Goal: Information Seeking & Learning: Learn about a topic

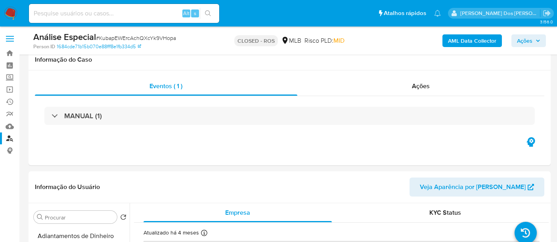
select select "10"
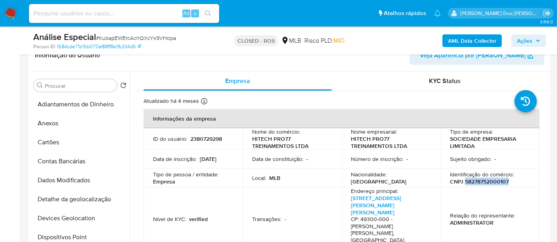
scroll to position [44, 0]
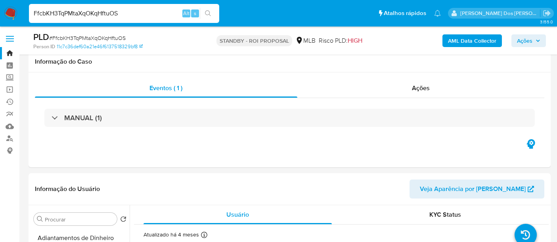
select select "10"
click at [86, 16] on input "FfcbKH3TqPMtaXqOKqHftuOS" at bounding box center [124, 13] width 190 height 10
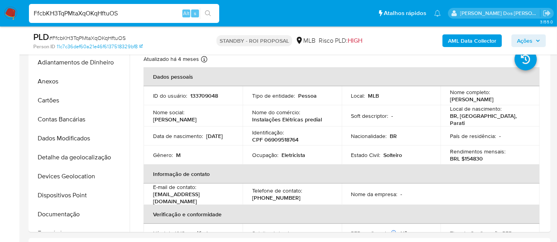
scroll to position [265, 0]
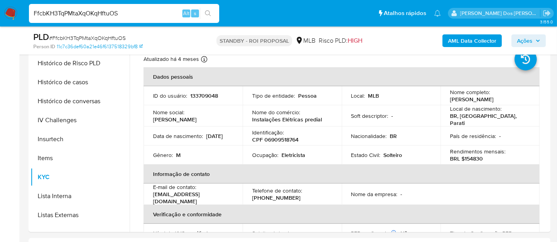
click at [86, 16] on input "FfcbKH3TqPMtaXqOKqHftuOS" at bounding box center [124, 13] width 190 height 10
paste input "I8g6Wk9S6EoQlt6nlMSGfe3o"
type input "I8g6Wk9S6EoQlt6nlMSGfe3o"
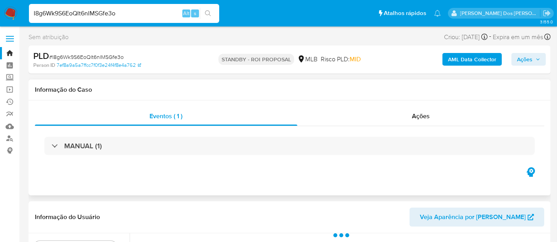
select select "10"
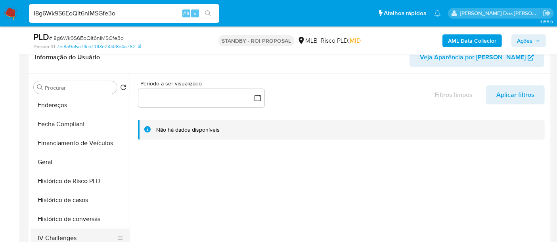
scroll to position [264, 0]
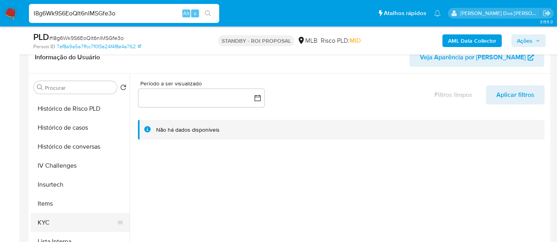
click at [43, 222] on button "KYC" at bounding box center [76, 222] width 93 height 19
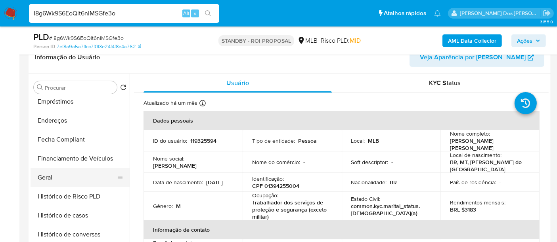
scroll to position [220, 0]
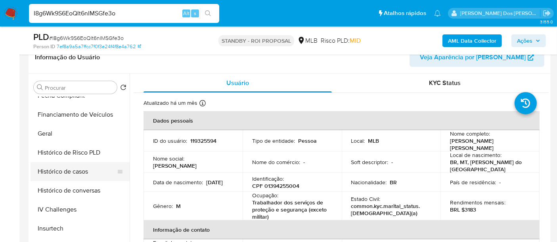
click at [69, 174] on button "Histórico de casos" at bounding box center [76, 171] width 93 height 19
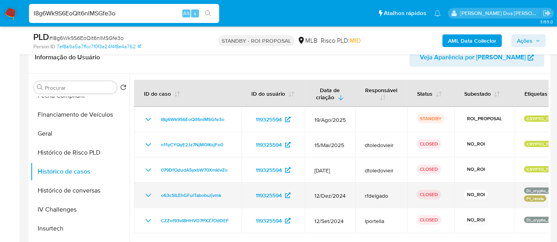
scroll to position [176, 0]
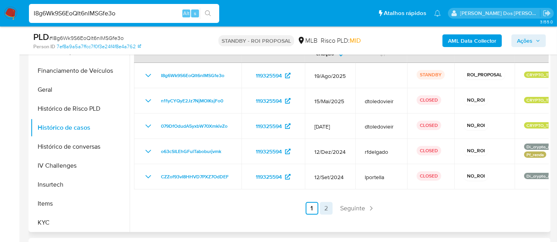
click at [326, 209] on link "2" at bounding box center [326, 208] width 13 height 13
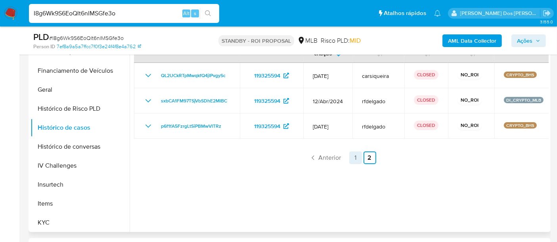
click at [356, 158] on link "1" at bounding box center [355, 158] width 13 height 13
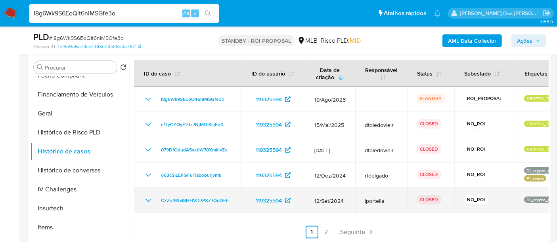
scroll to position [132, 0]
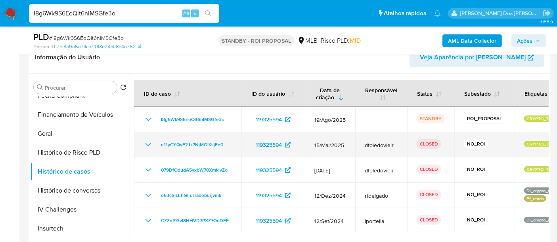
click at [147, 146] on icon "Mostrar/Ocultar" at bounding box center [148, 145] width 10 height 10
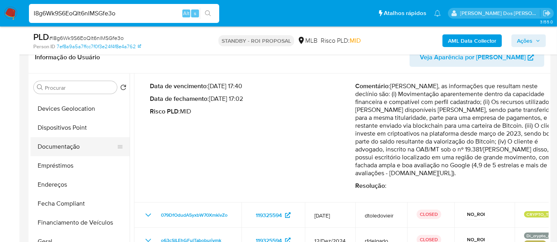
scroll to position [88, 0]
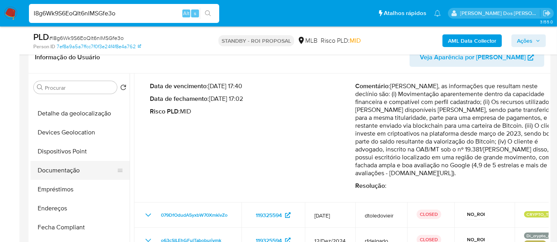
click at [64, 170] on button "Documentação" at bounding box center [76, 170] width 93 height 19
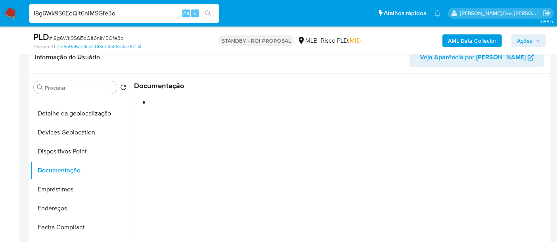
scroll to position [0, 0]
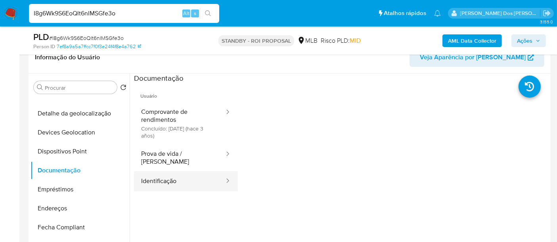
click at [159, 174] on button "Identificação" at bounding box center [179, 182] width 91 height 20
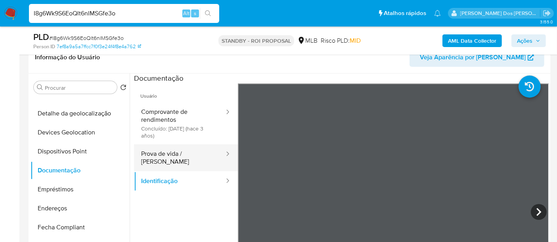
click at [191, 154] on button "Prova de vida / Selfie" at bounding box center [179, 158] width 91 height 27
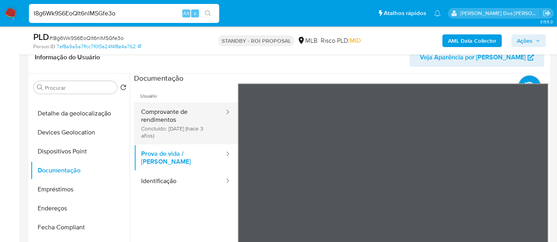
click at [153, 118] on button "Comprovante de rendimentos Concluído: 02/02/2023 (hace 3 años)" at bounding box center [179, 124] width 91 height 42
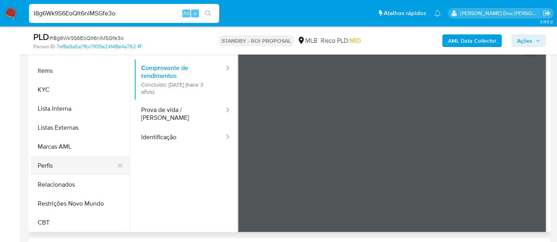
scroll to position [353, 0]
click at [86, 201] on button "Restrições Novo Mundo" at bounding box center [76, 203] width 93 height 19
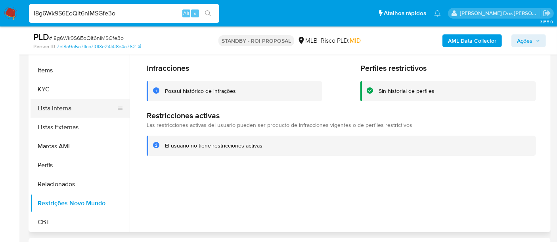
scroll to position [177, 0]
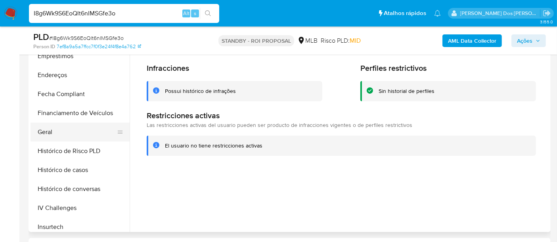
click at [51, 133] on button "Geral" at bounding box center [76, 132] width 93 height 19
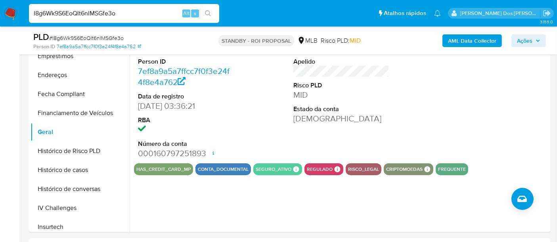
click at [124, 13] on input "I8g6Wk9S6EoQlt6nlMSGfe3o" at bounding box center [124, 13] width 190 height 10
paste input "O4DIF4IeVnKJXImsFASdv9Dd"
type input "O4DIF4IeVnKJXImsFASdv9Dd"
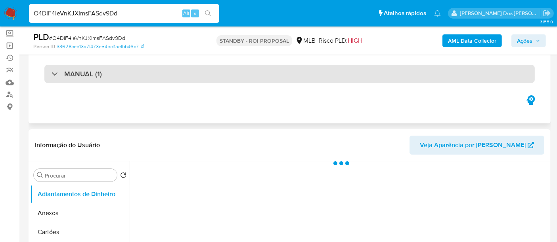
scroll to position [88, 0]
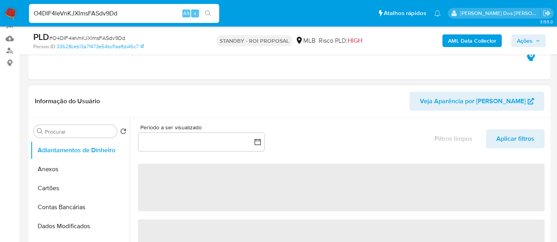
select select "10"
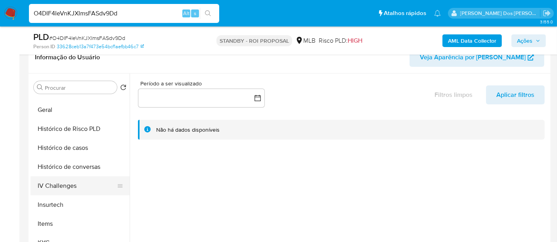
scroll to position [263, 0]
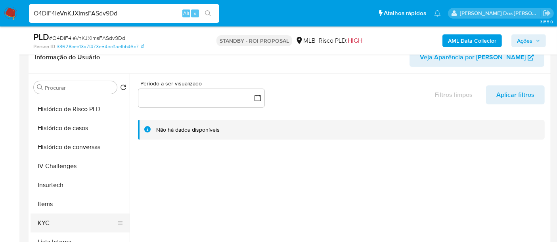
click at [44, 221] on button "KYC" at bounding box center [76, 223] width 93 height 19
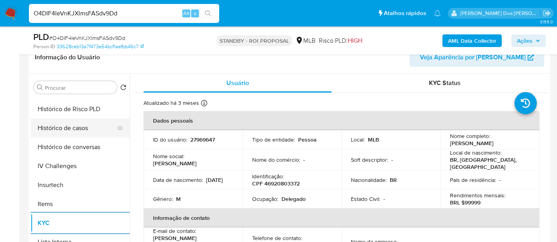
scroll to position [219, 0]
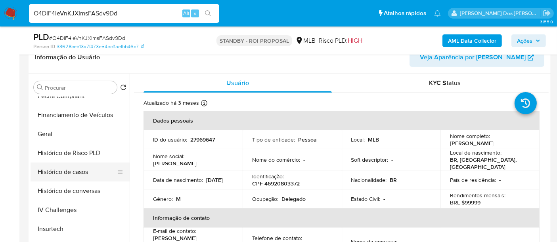
click at [64, 171] on button "Histórico de casos" at bounding box center [76, 172] width 93 height 19
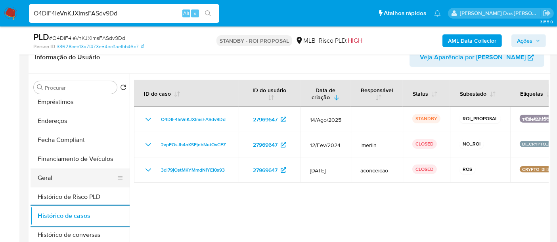
scroll to position [132, 0]
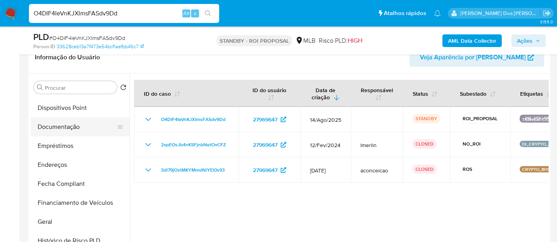
click at [77, 124] on button "Documentação" at bounding box center [76, 127] width 93 height 19
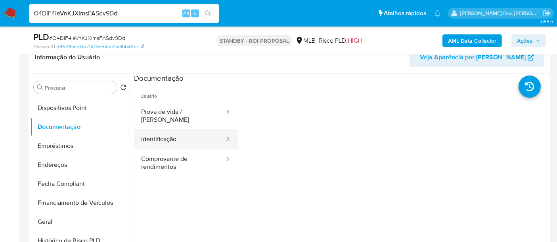
click at [156, 135] on button "Identificação" at bounding box center [179, 140] width 91 height 20
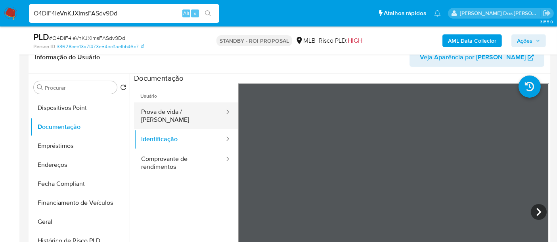
click at [174, 115] on button "Prova de vida / [PERSON_NAME]" at bounding box center [179, 116] width 91 height 27
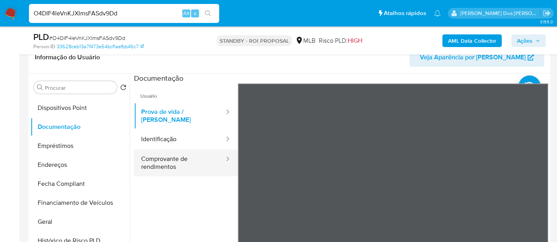
click at [173, 151] on button "Comprovante de rendimentos" at bounding box center [179, 163] width 91 height 27
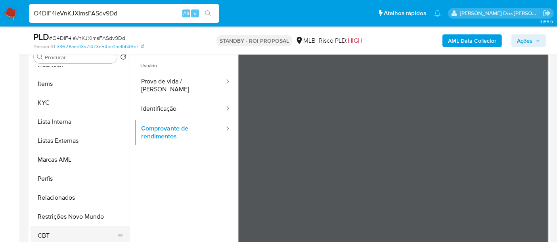
scroll to position [176, 0]
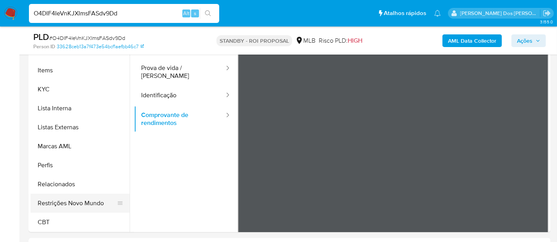
click at [86, 204] on button "Restrições Novo Mundo" at bounding box center [76, 203] width 93 height 19
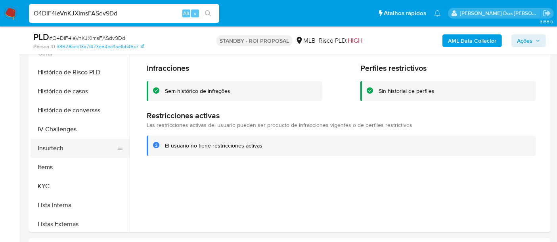
scroll to position [221, 0]
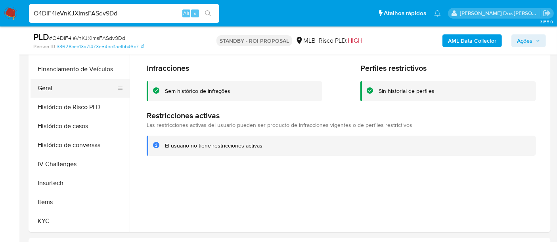
click at [54, 90] on button "Geral" at bounding box center [76, 88] width 93 height 19
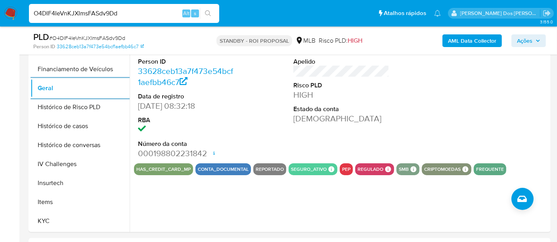
click at [64, 13] on input "O4DIF4IeVnKJXImsFASdv9Dd" at bounding box center [124, 13] width 190 height 10
paste input "3hKkINi8sdTb4YdojE0btZK7"
type input "3hKkINi8sdTb4YdojE0btZK7"
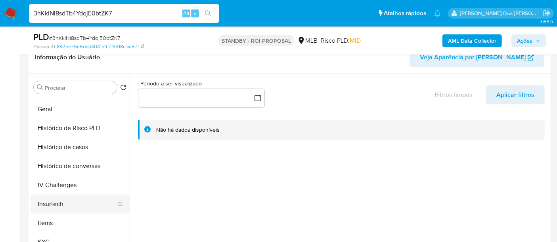
scroll to position [263, 0]
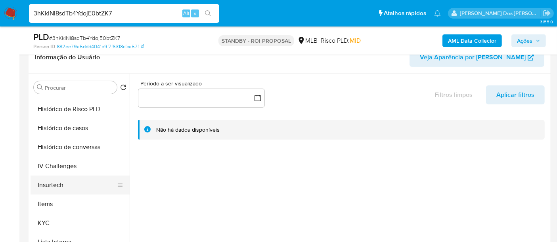
select select "10"
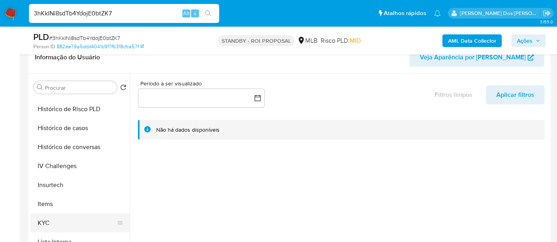
drag, startPoint x: 48, startPoint y: 224, endPoint x: 52, endPoint y: 216, distance: 8.9
click at [48, 224] on button "KYC" at bounding box center [76, 223] width 93 height 19
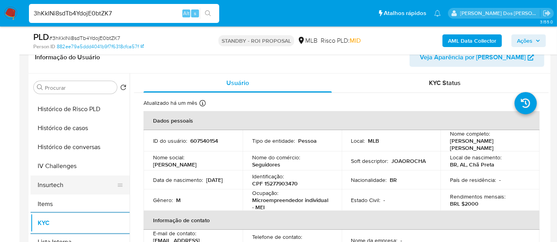
scroll to position [219, 0]
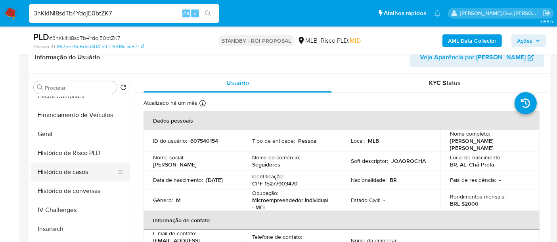
click at [84, 177] on button "Histórico de casos" at bounding box center [76, 172] width 93 height 19
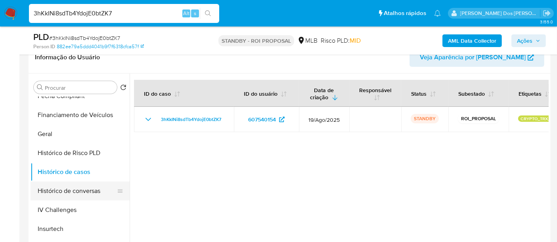
scroll to position [88, 0]
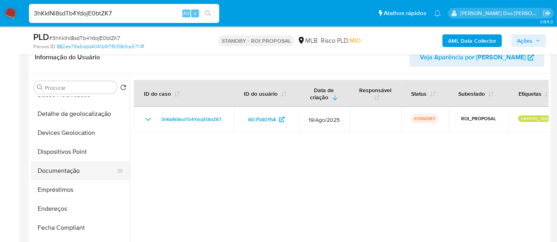
drag, startPoint x: 57, startPoint y: 174, endPoint x: 69, endPoint y: 173, distance: 11.1
click at [57, 173] on button "Documentação" at bounding box center [76, 171] width 93 height 19
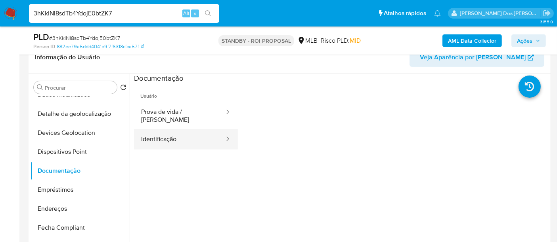
click at [168, 137] on button "Identificação" at bounding box center [179, 140] width 91 height 20
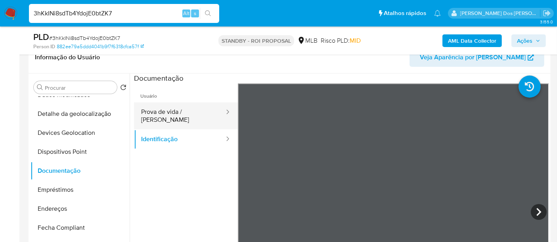
click at [183, 113] on button "Prova de vida / [PERSON_NAME]" at bounding box center [179, 116] width 91 height 27
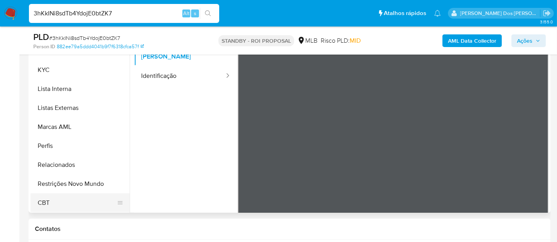
scroll to position [220, 0]
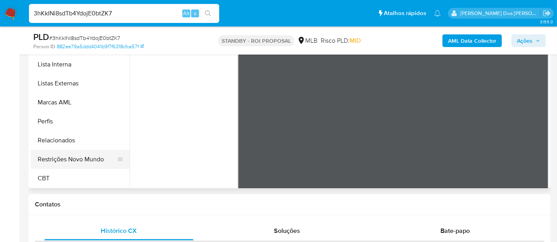
click at [92, 160] on button "Restrições Novo Mundo" at bounding box center [76, 159] width 93 height 19
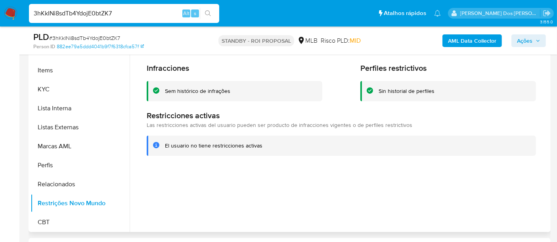
scroll to position [221, 0]
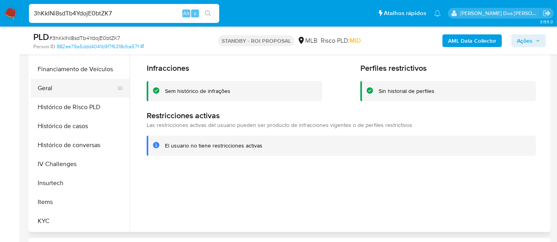
click at [41, 88] on button "Geral" at bounding box center [76, 88] width 93 height 19
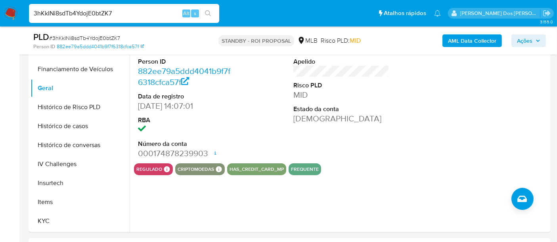
click at [112, 17] on input "3hKkINi8sdTb4YdojE0btZK7" at bounding box center [124, 13] width 190 height 10
paste input "SvX1W8DHBsUiG7yGdIfRFbXW"
type input "SvX1W8DHBsUiG7yGdIfRFbXW"
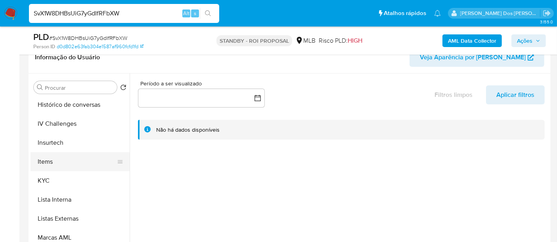
scroll to position [308, 0]
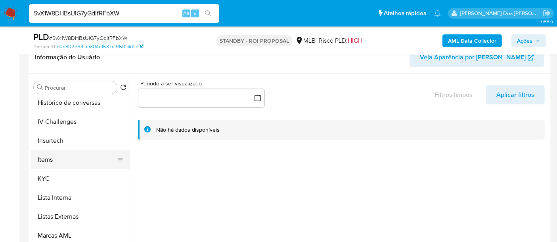
select select "10"
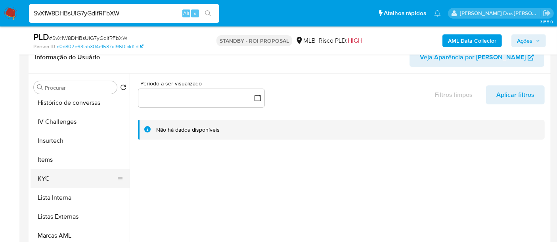
click at [44, 176] on button "KYC" at bounding box center [76, 179] width 93 height 19
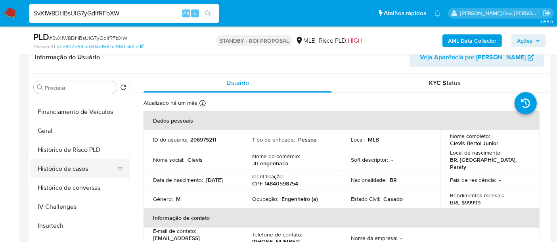
scroll to position [220, 0]
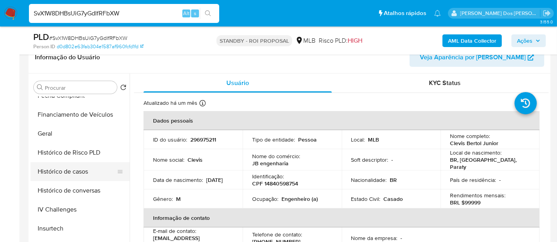
click at [78, 171] on button "Histórico de casos" at bounding box center [76, 171] width 93 height 19
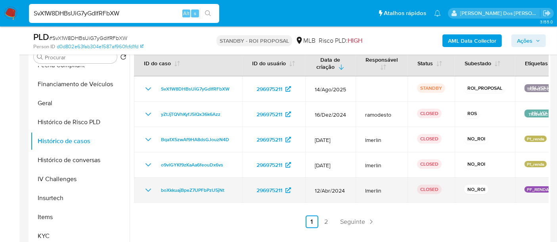
scroll to position [176, 0]
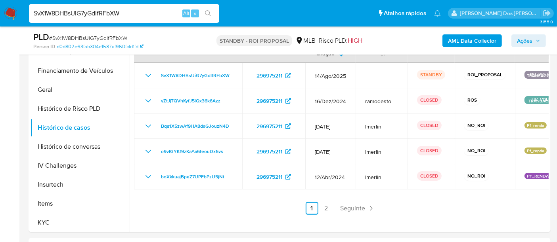
click at [324, 201] on div "ID do caso ID do usuário Data de criação Responsável Status Subestado Etiquetas…" at bounding box center [341, 125] width 414 height 179
click at [322, 205] on link "2" at bounding box center [326, 208] width 13 height 13
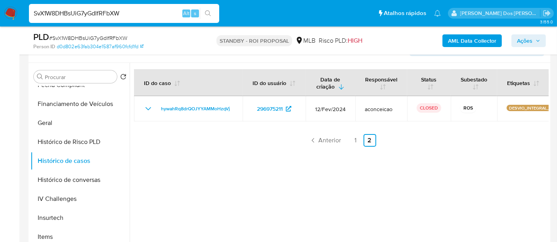
scroll to position [132, 0]
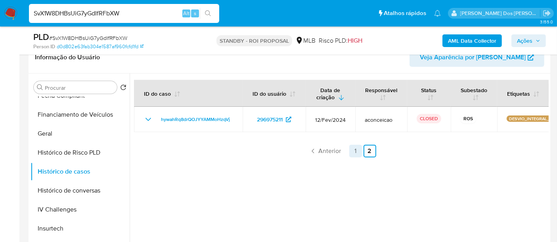
click at [353, 153] on link "1" at bounding box center [355, 151] width 13 height 13
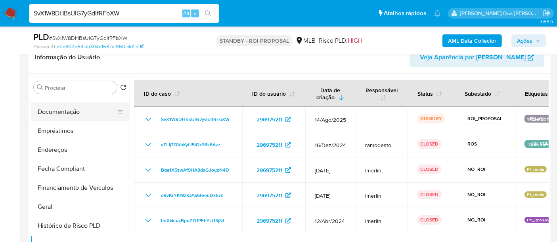
scroll to position [88, 0]
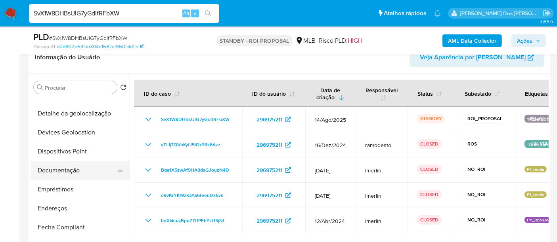
drag, startPoint x: 67, startPoint y: 168, endPoint x: 114, endPoint y: 164, distance: 47.7
click at [67, 170] on button "Documentação" at bounding box center [76, 170] width 93 height 19
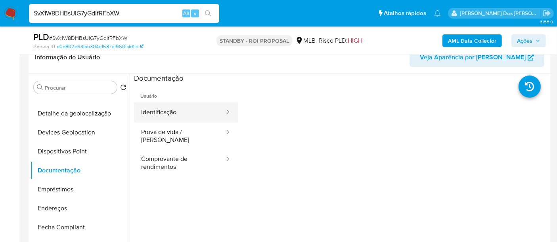
click at [158, 107] on button "Identificação" at bounding box center [179, 113] width 91 height 20
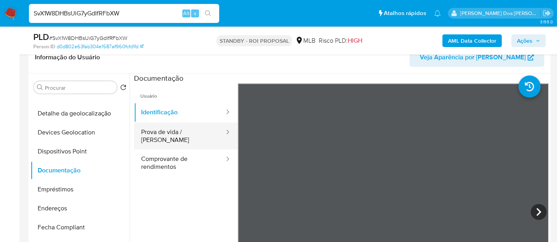
click at [176, 135] on button "Prova de vida / [PERSON_NAME]" at bounding box center [179, 136] width 91 height 27
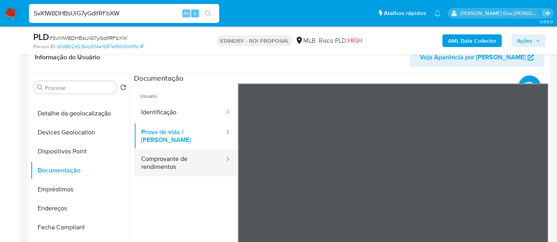
click at [165, 151] on button "Comprovante de rendimentos" at bounding box center [179, 163] width 91 height 27
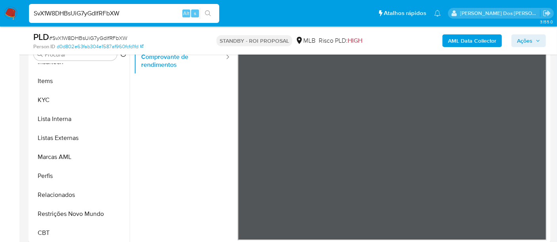
scroll to position [220, 0]
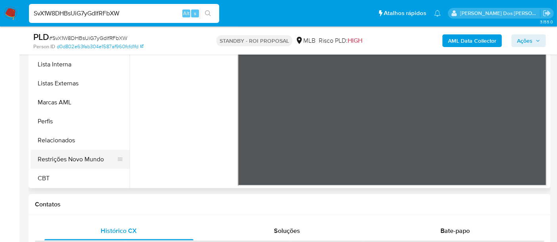
click at [91, 161] on button "Restrições Novo Mundo" at bounding box center [76, 159] width 93 height 19
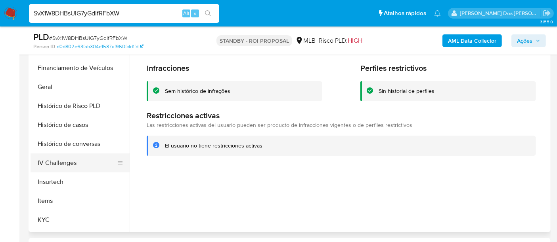
scroll to position [221, 0]
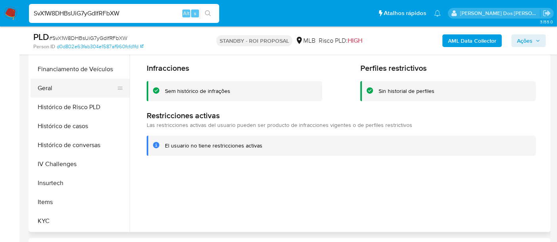
click at [50, 93] on button "Geral" at bounding box center [76, 88] width 93 height 19
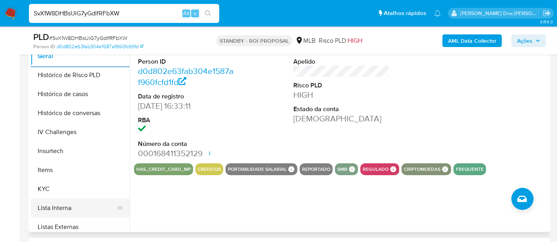
scroll to position [309, 0]
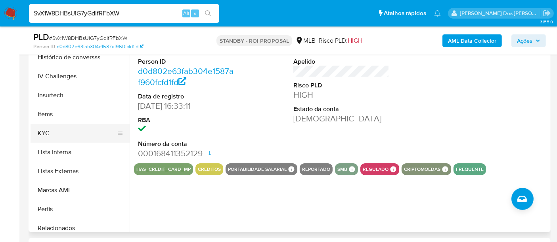
click at [46, 131] on button "KYC" at bounding box center [76, 133] width 93 height 19
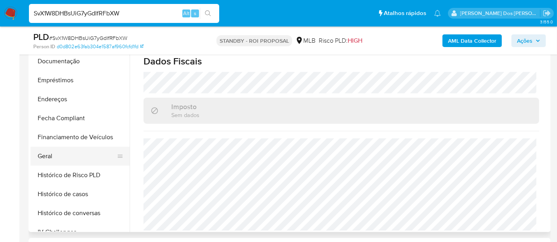
scroll to position [133, 0]
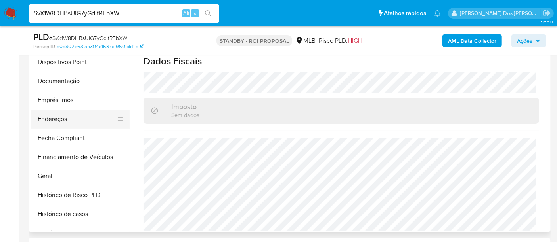
click at [59, 120] on button "Endereços" at bounding box center [76, 119] width 93 height 19
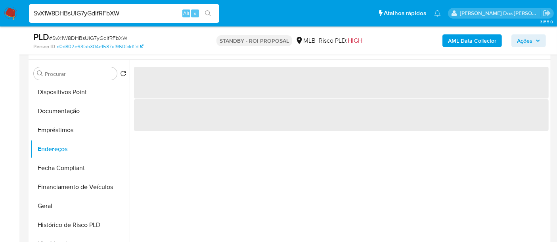
scroll to position [132, 0]
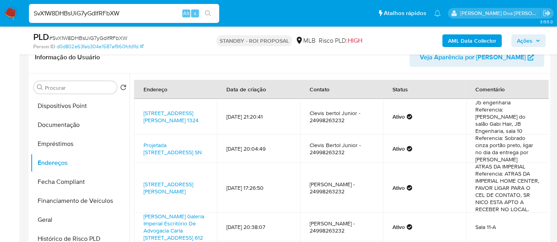
click at [91, 15] on input "SvX1W8DHBsUiG7yGdIfRFbXW" at bounding box center [124, 13] width 190 height 10
paste input "Ec1dDjxSI41iPKktX0N14dS3"
type input "Ec1dDjxSI41iPKktX0N14dS3"
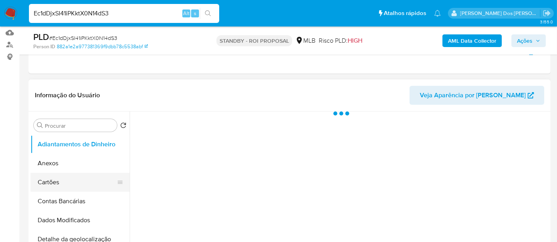
scroll to position [132, 0]
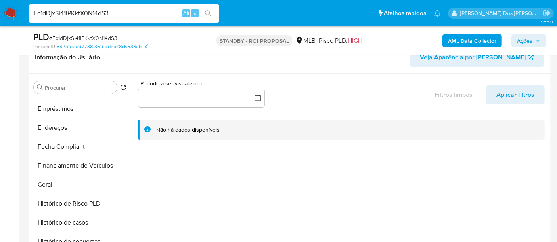
select select "10"
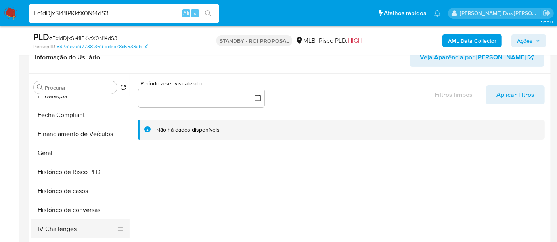
scroll to position [263, 0]
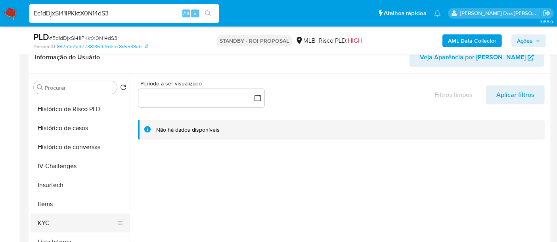
click at [46, 218] on button "KYC" at bounding box center [76, 223] width 93 height 19
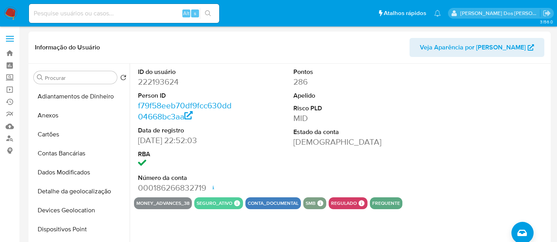
select select "10"
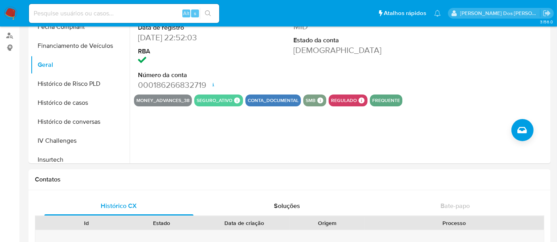
scroll to position [44, 0]
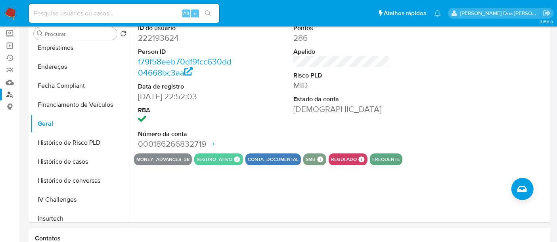
click at [11, 91] on link "Localizador de pessoas" at bounding box center [47, 95] width 94 height 12
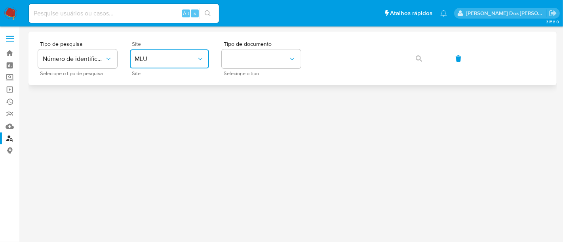
click at [167, 58] on span "MLU" at bounding box center [166, 59] width 62 height 8
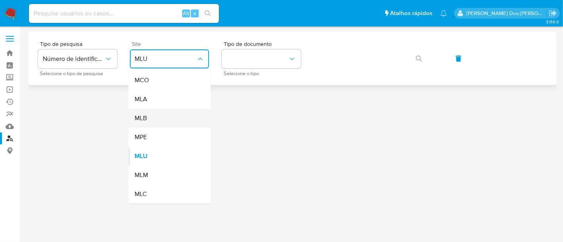
click at [157, 117] on div "MLB" at bounding box center [167, 118] width 65 height 19
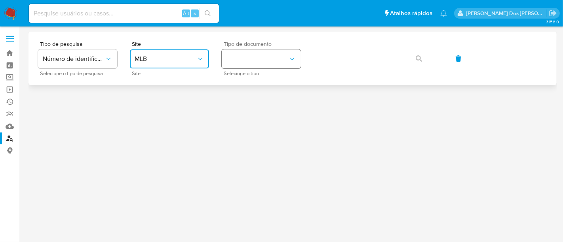
click at [240, 65] on button "identificationType" at bounding box center [261, 59] width 79 height 19
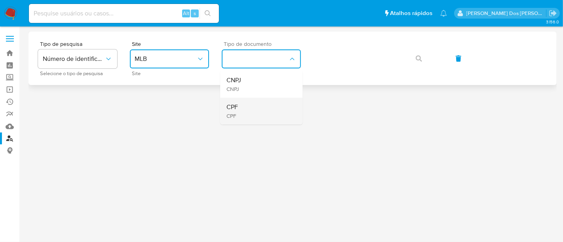
click at [242, 104] on div "CPF CPF" at bounding box center [259, 111] width 65 height 27
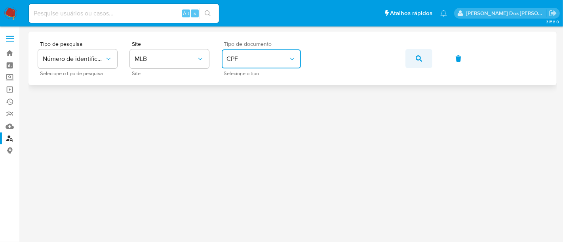
click at [425, 60] on button "button" at bounding box center [419, 58] width 27 height 19
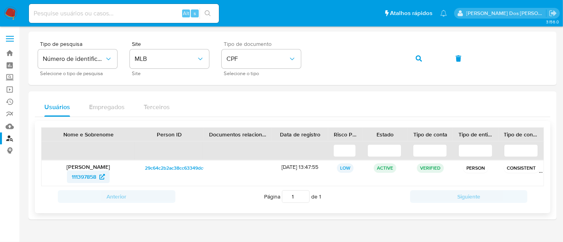
click at [80, 173] on span "111397858" at bounding box center [84, 177] width 25 height 13
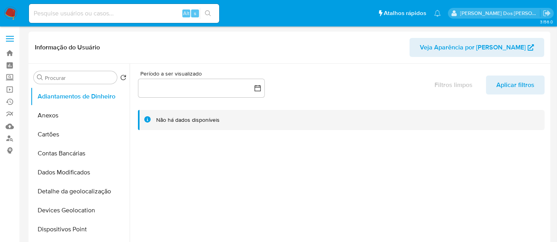
select select "10"
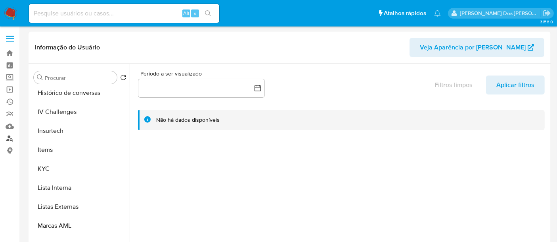
click at [11, 136] on link "Localizador de pessoas" at bounding box center [47, 139] width 94 height 12
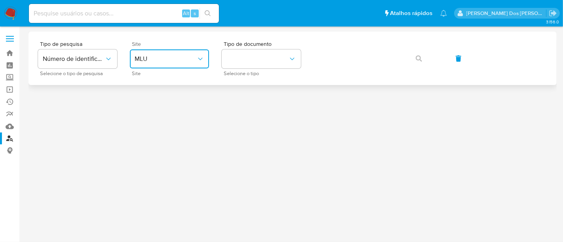
click at [162, 59] on span "MLU" at bounding box center [166, 59] width 62 height 8
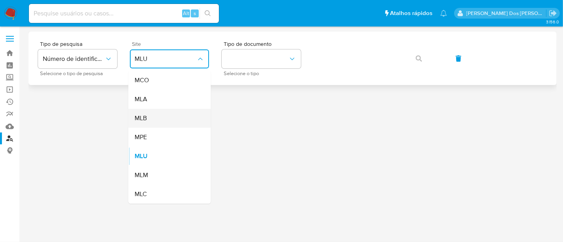
click at [159, 120] on div "MLB" at bounding box center [167, 118] width 65 height 19
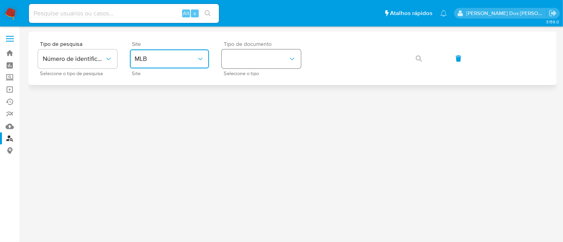
click at [248, 65] on button "identificationType" at bounding box center [261, 59] width 79 height 19
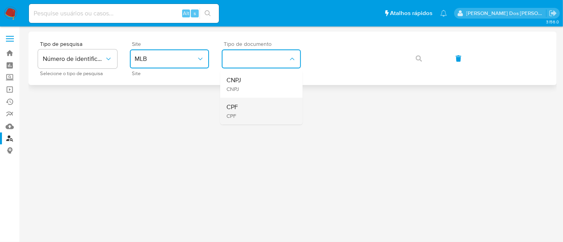
click at [244, 109] on div "CPF CPF" at bounding box center [259, 111] width 65 height 27
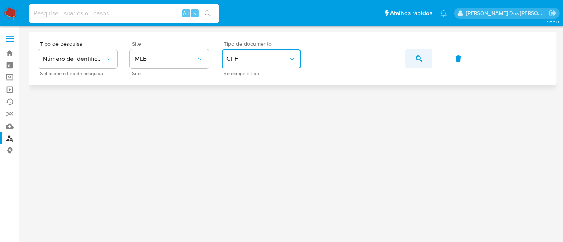
click at [418, 60] on icon "button" at bounding box center [419, 58] width 6 height 6
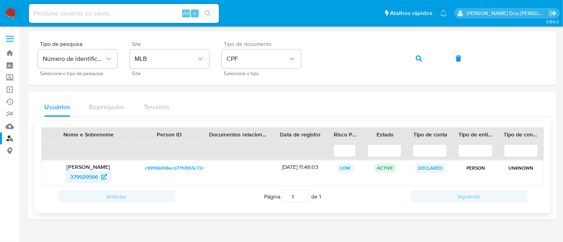
click at [85, 175] on span "379929566" at bounding box center [84, 177] width 28 height 13
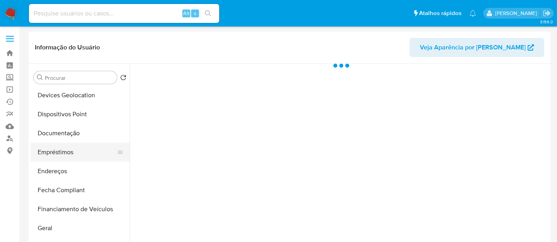
scroll to position [132, 0]
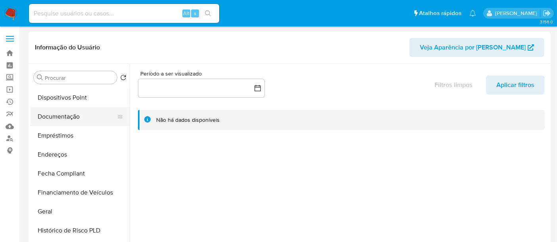
select select "10"
click at [65, 119] on button "Documentação" at bounding box center [76, 116] width 93 height 19
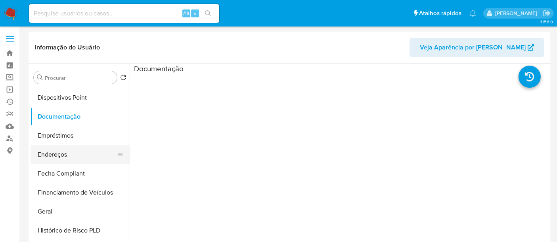
click at [59, 153] on button "Endereços" at bounding box center [76, 154] width 93 height 19
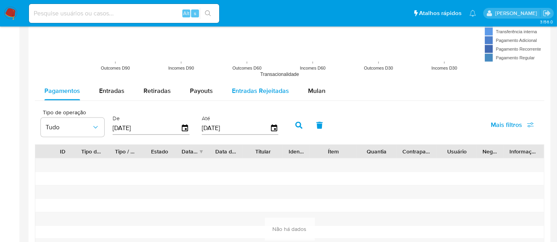
scroll to position [748, 0]
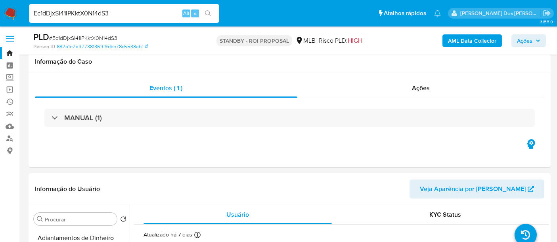
select select "10"
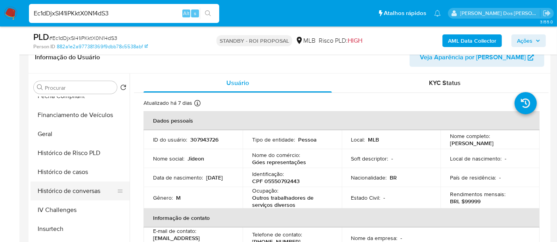
scroll to position [175, 0]
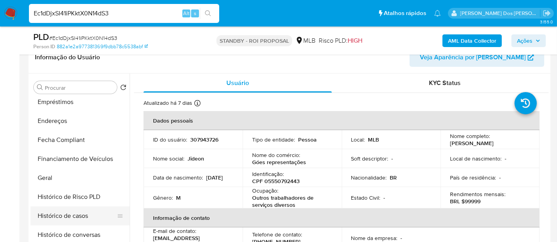
click at [65, 213] on button "Histórico de casos" at bounding box center [76, 216] width 93 height 19
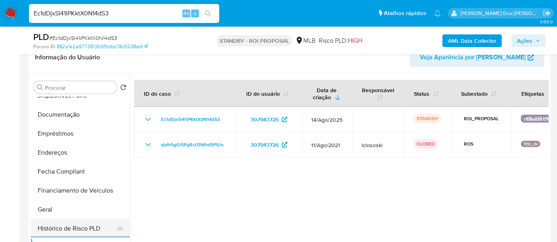
scroll to position [132, 0]
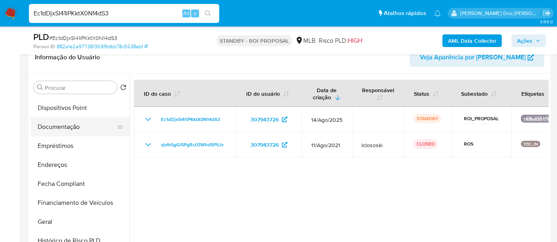
click at [68, 127] on button "Documentação" at bounding box center [76, 127] width 93 height 19
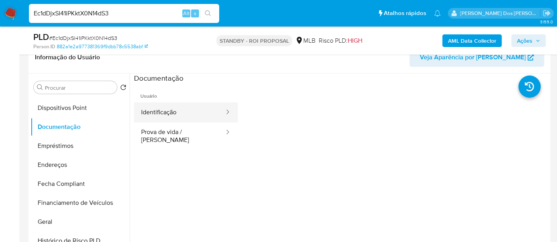
click at [169, 112] on button "Identificação" at bounding box center [179, 113] width 91 height 20
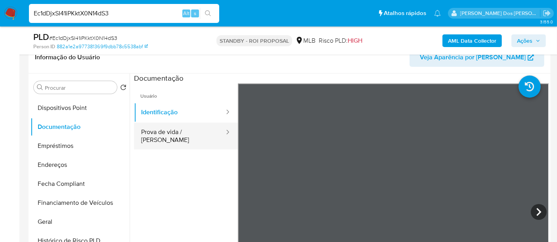
click at [195, 129] on button "Prova de vida / [PERSON_NAME]" at bounding box center [179, 136] width 91 height 27
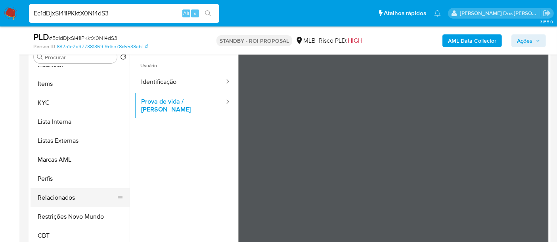
scroll to position [176, 0]
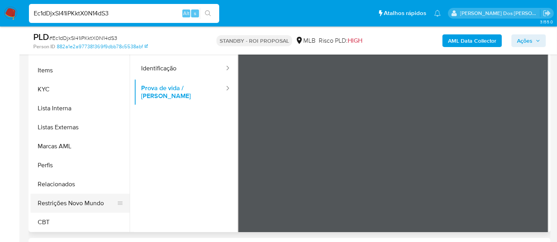
click at [80, 201] on button "Restrições Novo Mundo" at bounding box center [76, 203] width 93 height 19
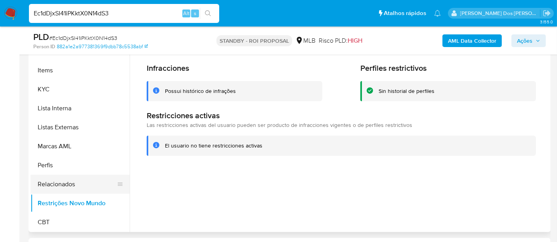
scroll to position [221, 0]
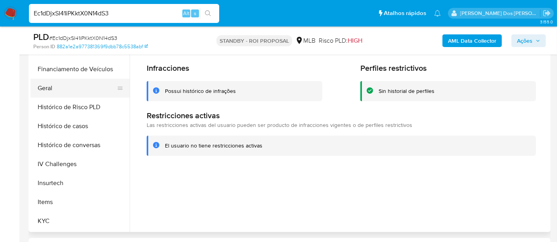
click at [45, 88] on button "Geral" at bounding box center [76, 88] width 93 height 19
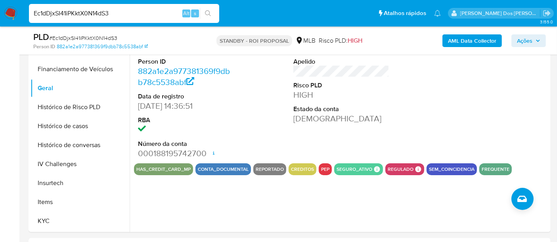
click at [138, 12] on input "Ec1dDjxSI41iPKktX0N14dS3" at bounding box center [124, 13] width 190 height 10
paste input "InJWYlfCZQgorhFje8oRh2ao"
type input "InJWYlfCZQgorhFje8oRh2ao"
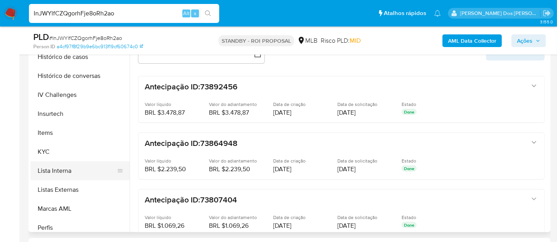
scroll to position [308, 0]
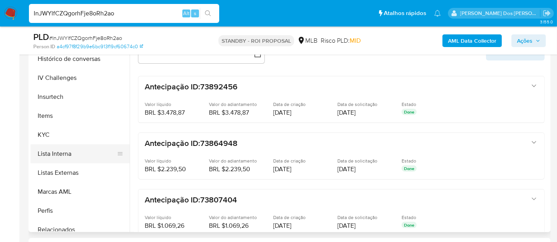
select select "10"
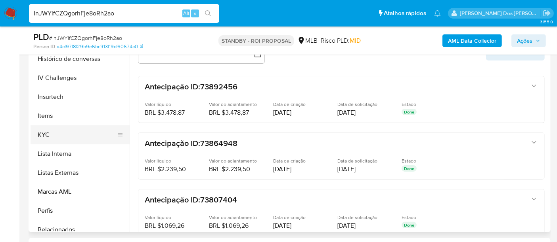
click at [44, 133] on button "KYC" at bounding box center [76, 135] width 93 height 19
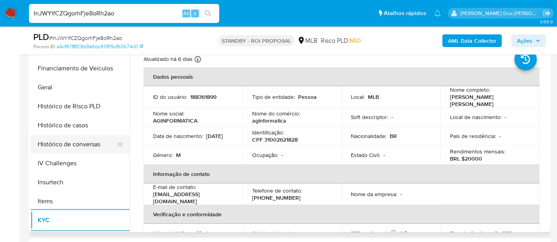
scroll to position [220, 0]
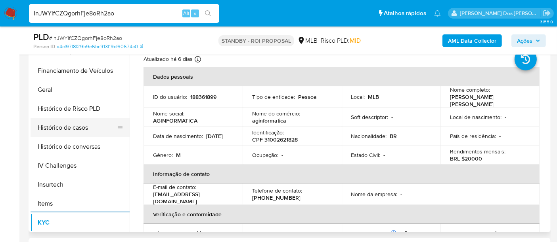
click at [69, 128] on button "Histórico de casos" at bounding box center [76, 127] width 93 height 19
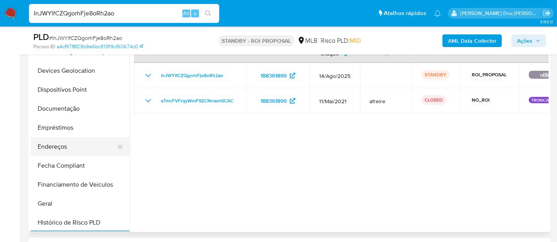
scroll to position [88, 0]
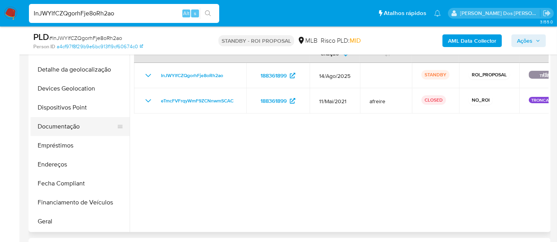
click at [78, 128] on button "Documentação" at bounding box center [76, 126] width 93 height 19
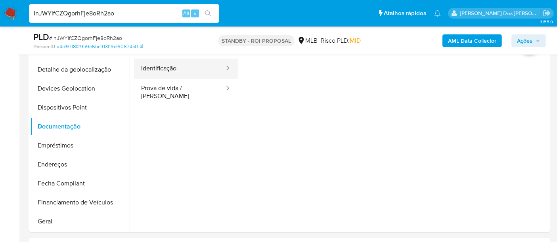
click at [163, 72] on button "Identificação" at bounding box center [179, 69] width 91 height 20
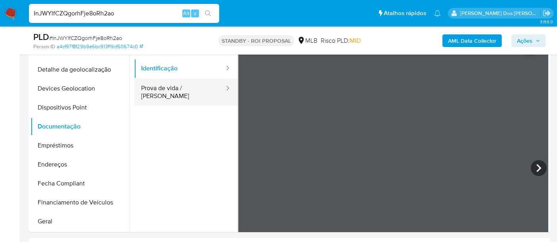
click at [170, 91] on button "Prova de vida / [PERSON_NAME]" at bounding box center [179, 92] width 91 height 27
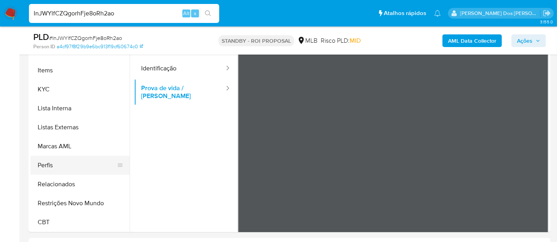
scroll to position [264, 0]
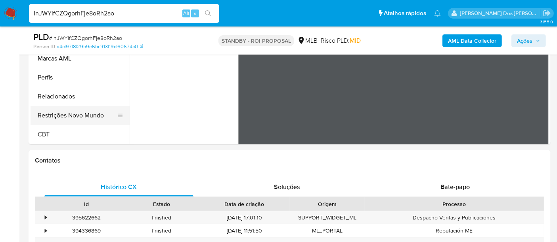
click at [90, 117] on button "Restrições Novo Mundo" at bounding box center [76, 115] width 93 height 19
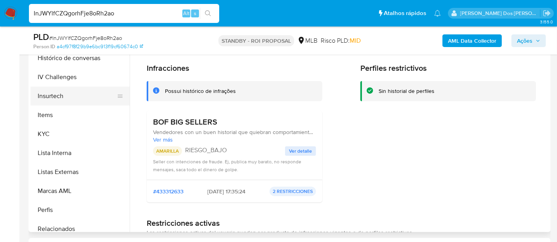
scroll to position [221, 0]
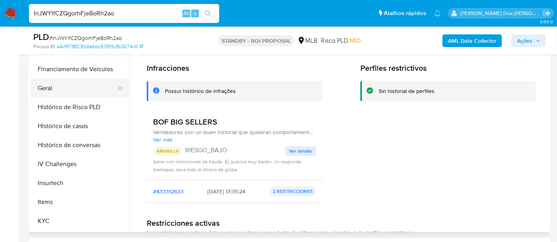
click at [51, 89] on button "Geral" at bounding box center [76, 88] width 93 height 19
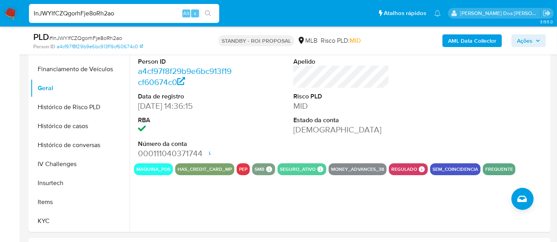
click at [129, 12] on input "InJWYlfCZQgorhFje8oRh2ao" at bounding box center [124, 13] width 190 height 10
paste input "RpC8aQxhxthC3cEOfzVEVt4z"
type input "RpC8aQxhxthC3cEOfzVEVt4z"
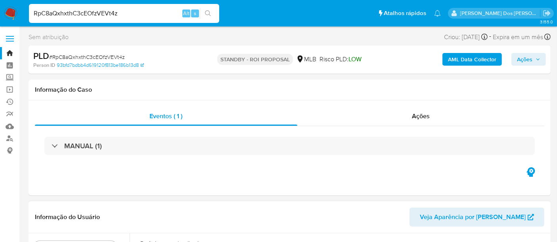
select select "10"
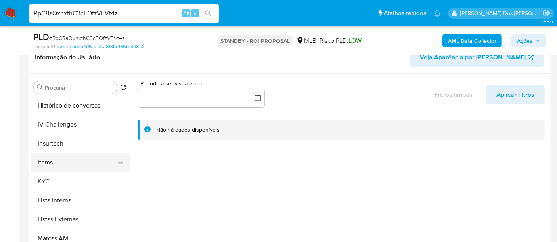
scroll to position [308, 0]
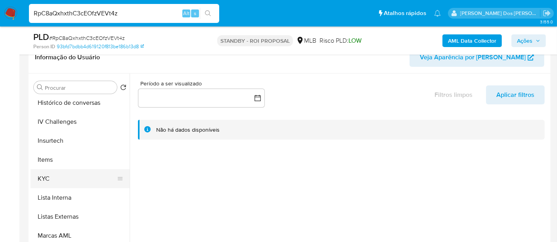
click at [44, 173] on button "KYC" at bounding box center [76, 179] width 93 height 19
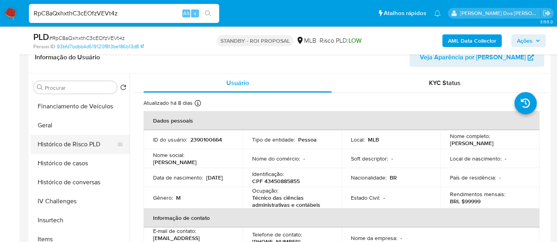
scroll to position [219, 0]
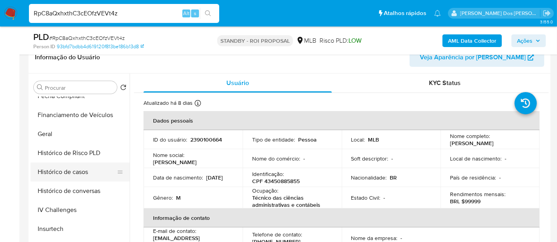
click at [69, 172] on button "Histórico de casos" at bounding box center [76, 172] width 93 height 19
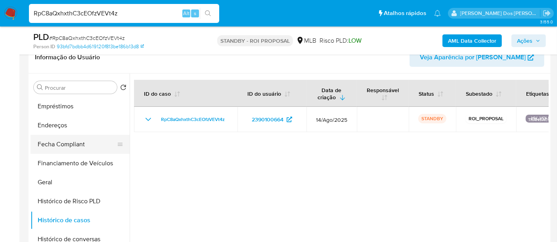
scroll to position [132, 0]
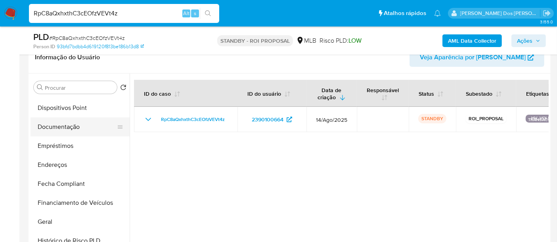
click at [71, 129] on button "Documentação" at bounding box center [76, 127] width 93 height 19
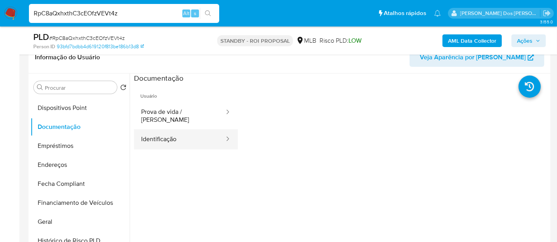
drag, startPoint x: 162, startPoint y: 133, endPoint x: 168, endPoint y: 132, distance: 6.3
click at [162, 133] on button "Identificação" at bounding box center [179, 140] width 91 height 20
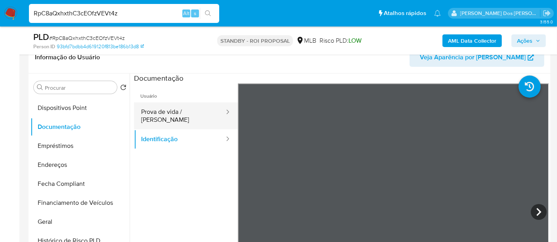
click at [191, 110] on button "Prova de vida / [PERSON_NAME]" at bounding box center [179, 116] width 91 height 27
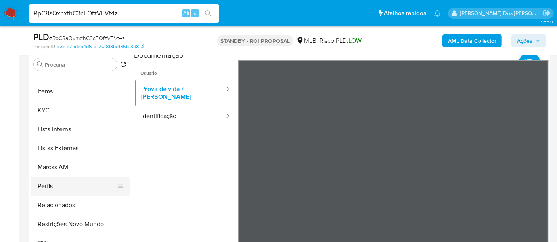
scroll to position [220, 0]
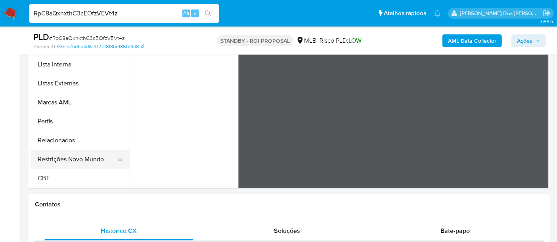
click at [93, 162] on button "Restrições Novo Mundo" at bounding box center [76, 159] width 93 height 19
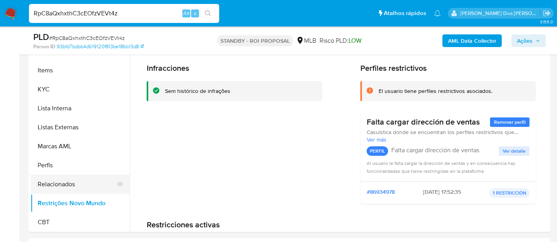
scroll to position [177, 0]
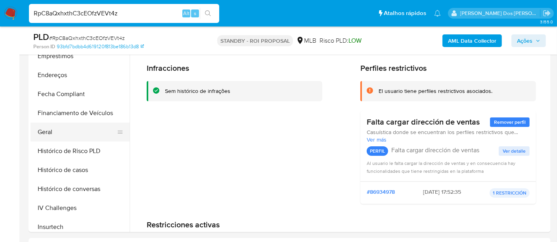
click at [43, 130] on button "Geral" at bounding box center [76, 132] width 93 height 19
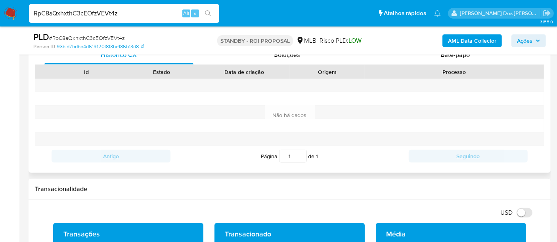
scroll to position [352, 0]
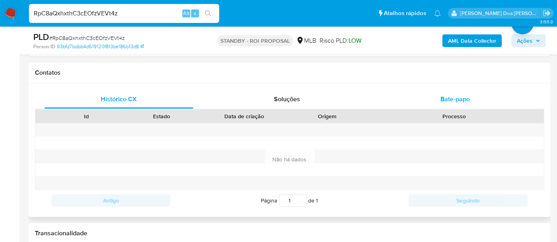
click at [442, 103] on span "Bate-papo" at bounding box center [454, 99] width 29 height 9
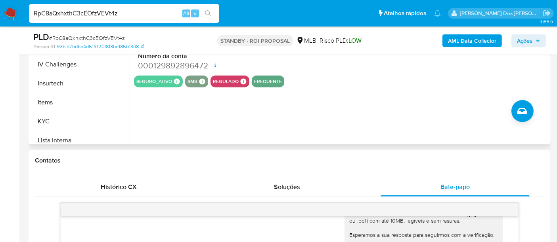
scroll to position [265, 0]
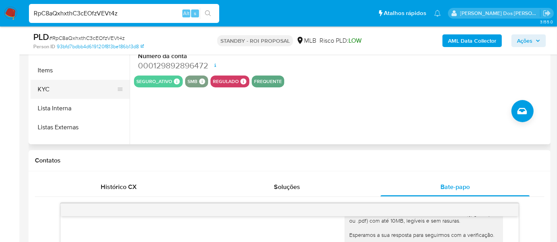
click at [45, 89] on button "KYC" at bounding box center [76, 89] width 93 height 19
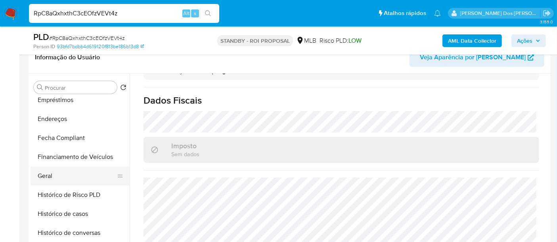
scroll to position [133, 0]
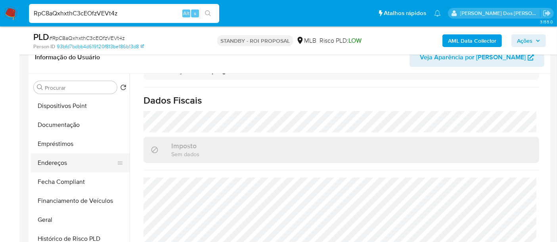
click at [54, 164] on button "Endereços" at bounding box center [76, 163] width 93 height 19
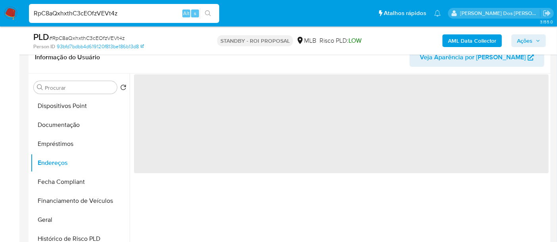
scroll to position [0, 0]
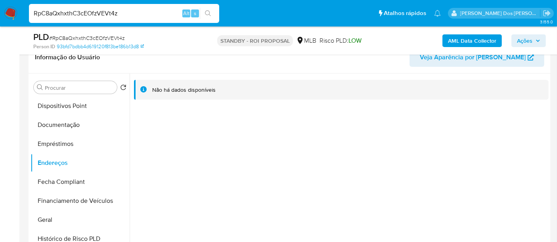
click at [84, 17] on input "RpC8aQxhxthC3cEOfzVEVt4z" at bounding box center [124, 13] width 190 height 10
paste input "sBpBr3WnTjBKDLo7aZyQDR7D"
type input "sBpBr3WnTjBKDLo7aZyQDR7D"
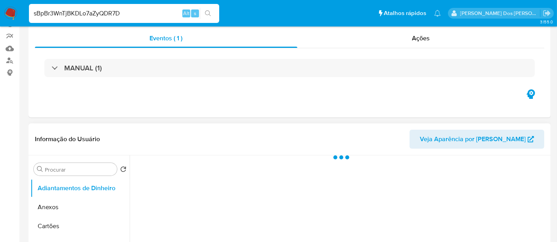
scroll to position [132, 0]
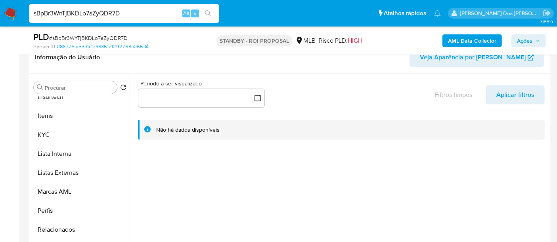
select select "10"
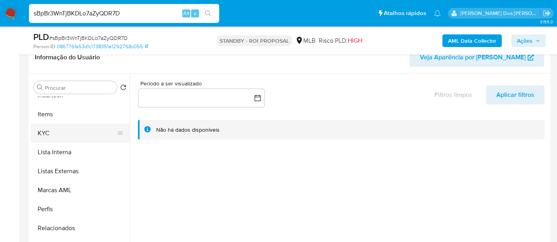
click at [46, 133] on button "KYC" at bounding box center [76, 133] width 93 height 19
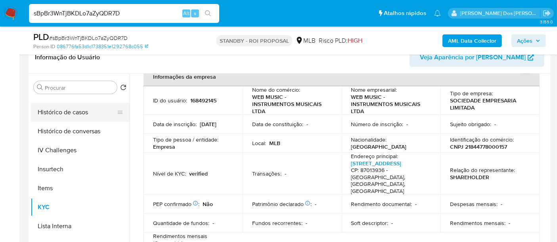
scroll to position [265, 0]
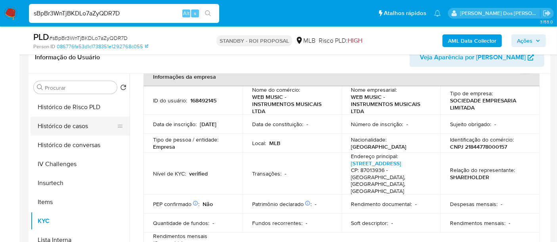
click at [79, 127] on button "Histórico de casos" at bounding box center [76, 126] width 93 height 19
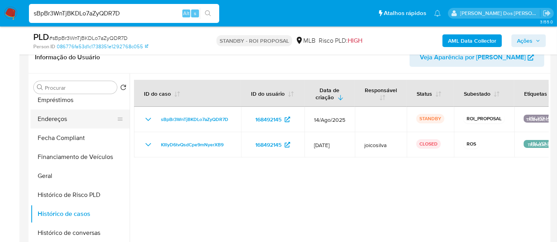
scroll to position [133, 0]
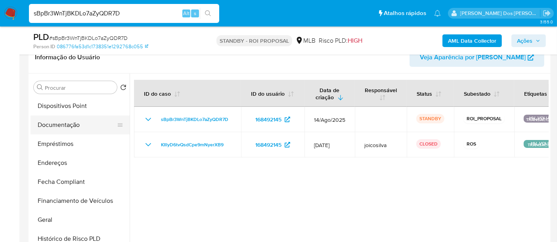
click at [70, 125] on button "Documentação" at bounding box center [76, 125] width 93 height 19
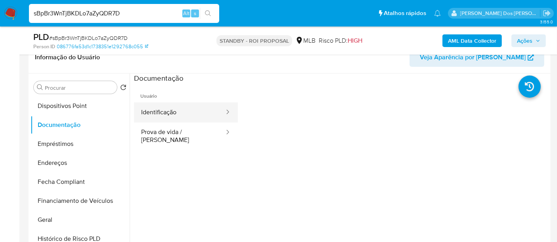
click at [177, 107] on button "Identificação" at bounding box center [179, 113] width 91 height 20
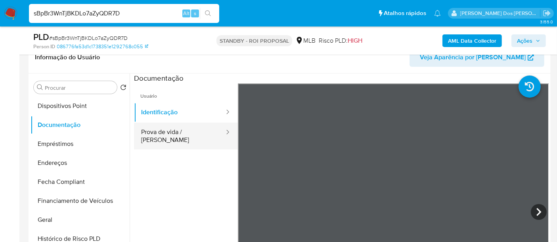
click at [190, 135] on button "Prova de vida / [PERSON_NAME]" at bounding box center [179, 136] width 91 height 27
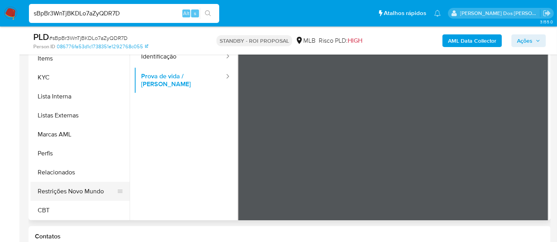
scroll to position [220, 0]
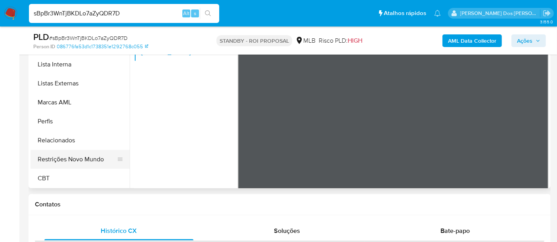
click at [81, 156] on button "Restrições Novo Mundo" at bounding box center [76, 159] width 93 height 19
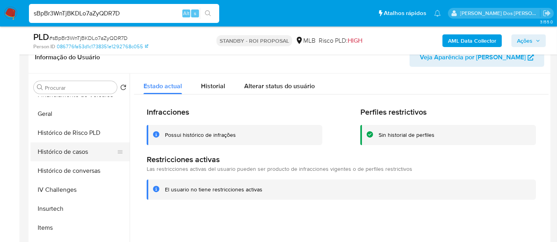
scroll to position [221, 0]
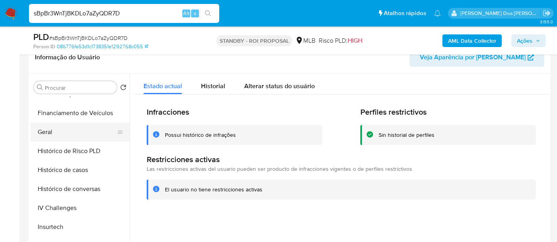
drag, startPoint x: 51, startPoint y: 131, endPoint x: 113, endPoint y: 139, distance: 62.8
click at [50, 131] on button "Geral" at bounding box center [76, 132] width 93 height 19
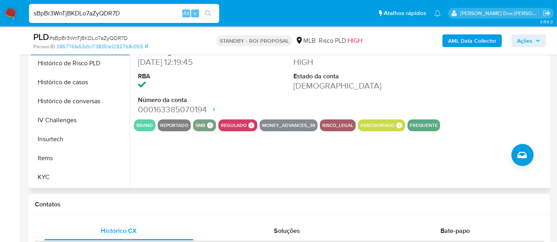
scroll to position [308, 0]
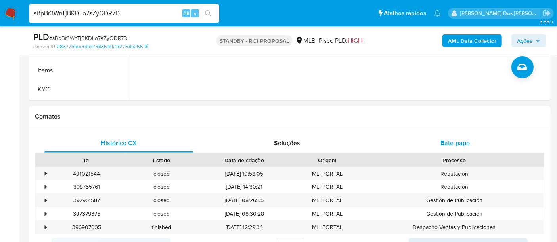
click at [444, 140] on span "Bate-papo" at bounding box center [454, 143] width 29 height 9
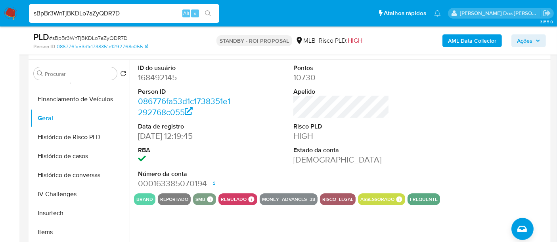
scroll to position [132, 0]
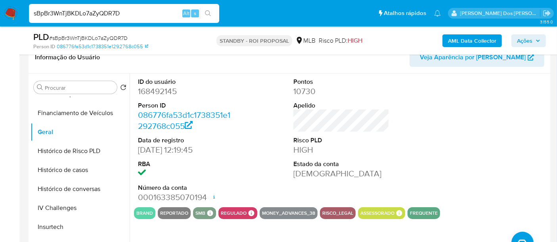
click at [122, 14] on input "sBpBr3WnTjBKDLo7aZyQDR7D" at bounding box center [124, 13] width 190 height 10
paste input "3peqyYlkBX2oe4OkigHsjs4I"
type input "3peqyYlkBX2oe4OkigHsjs4I"
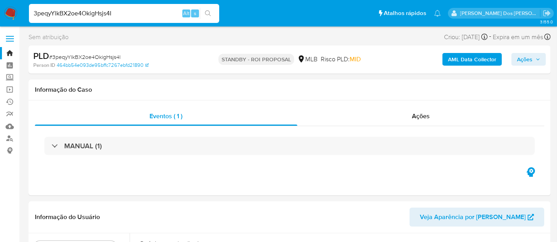
select select "10"
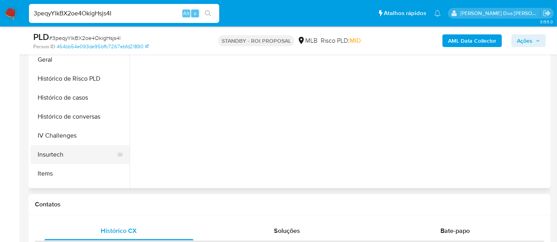
scroll to position [220, 0]
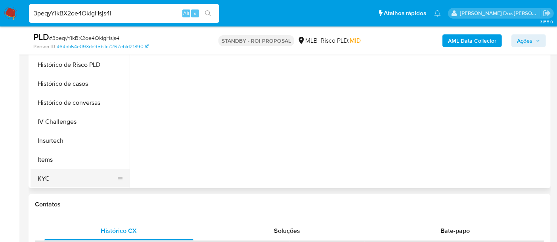
click at [47, 173] on button "KYC" at bounding box center [76, 179] width 93 height 19
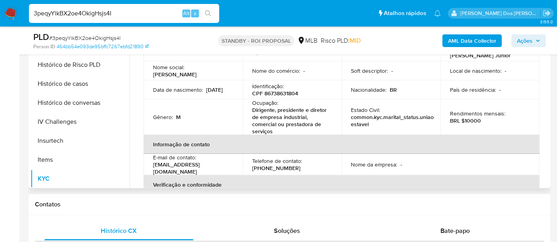
scroll to position [176, 0]
